Goal: Task Accomplishment & Management: Manage account settings

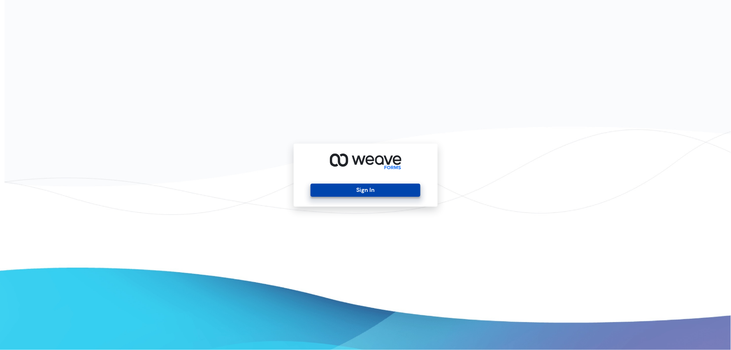
click at [354, 193] on button "Sign In" at bounding box center [366, 189] width 110 height 13
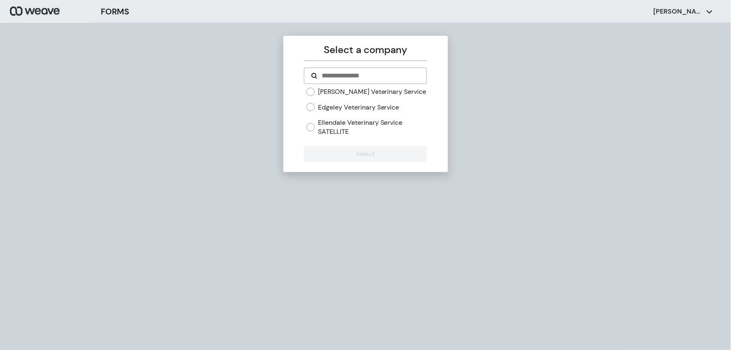
click at [309, 101] on div "[PERSON_NAME] Veterinary Service Edgeley Veterinary Service [GEOGRAPHIC_DATA] V…" at bounding box center [366, 111] width 121 height 49
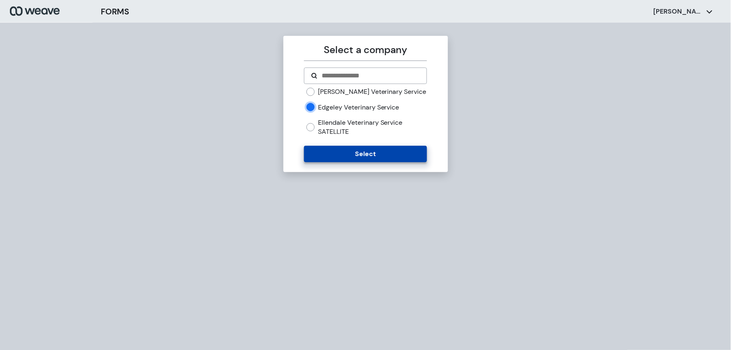
click at [343, 155] on button "Select" at bounding box center [365, 154] width 123 height 16
